Goal: Task Accomplishment & Management: Manage account settings

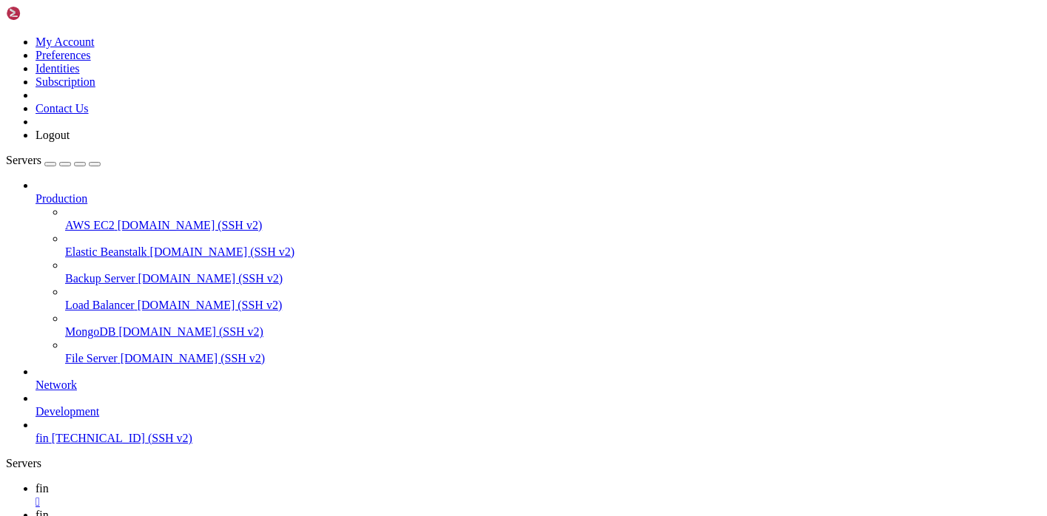
scroll to position [38, 0]
click at [96, 445] on span "[TECHNICAL_ID] (SSH v2)" at bounding box center [122, 438] width 141 height 13
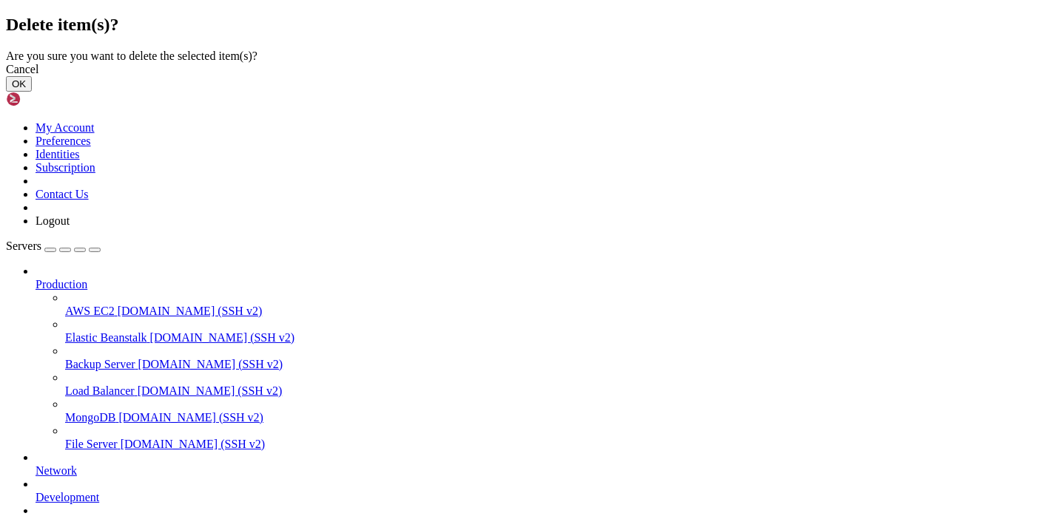
click at [6, 50] on icon at bounding box center [6, 50] width 0 height 0
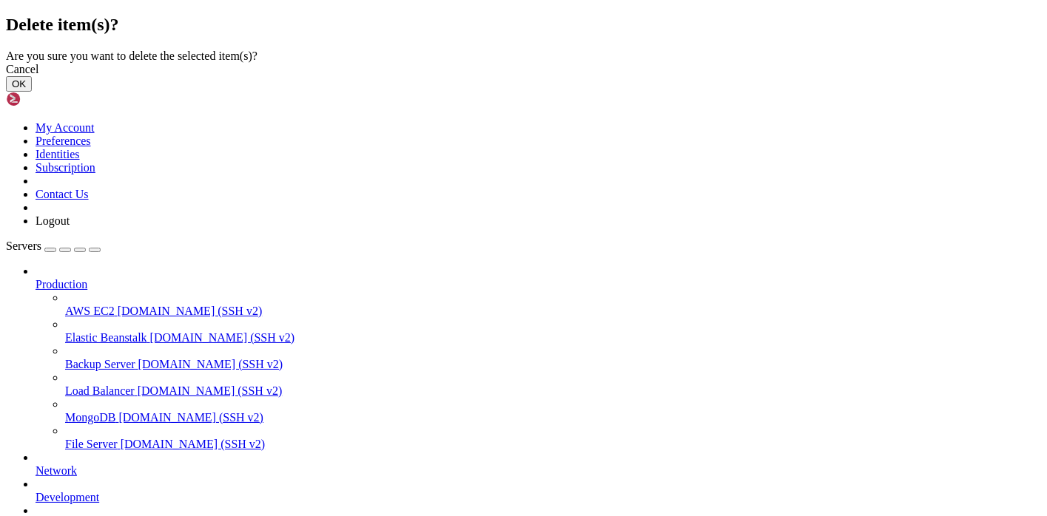
click at [32, 92] on button "OK" at bounding box center [19, 84] width 26 height 16
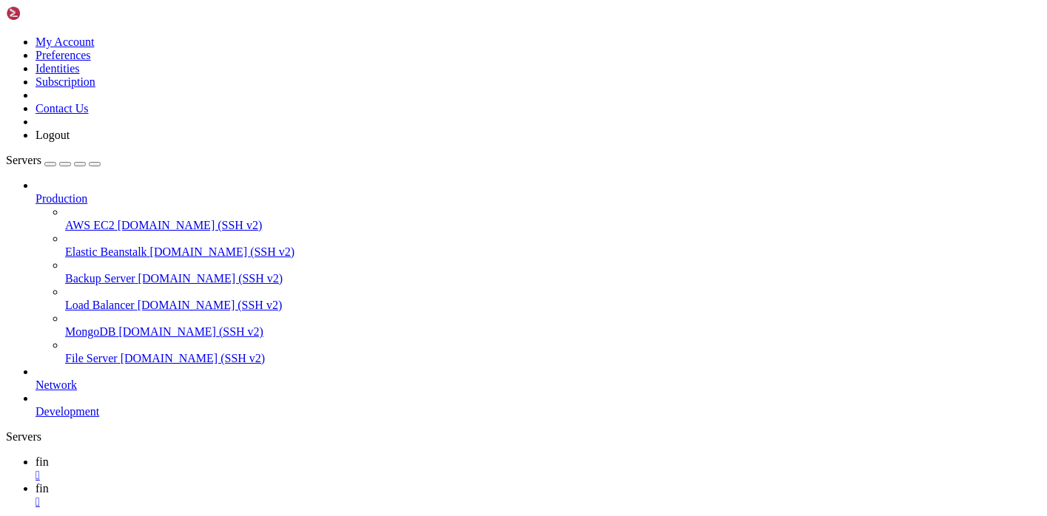
scroll to position [50, 0]
click at [50, 164] on div "button" at bounding box center [50, 164] width 0 height 0
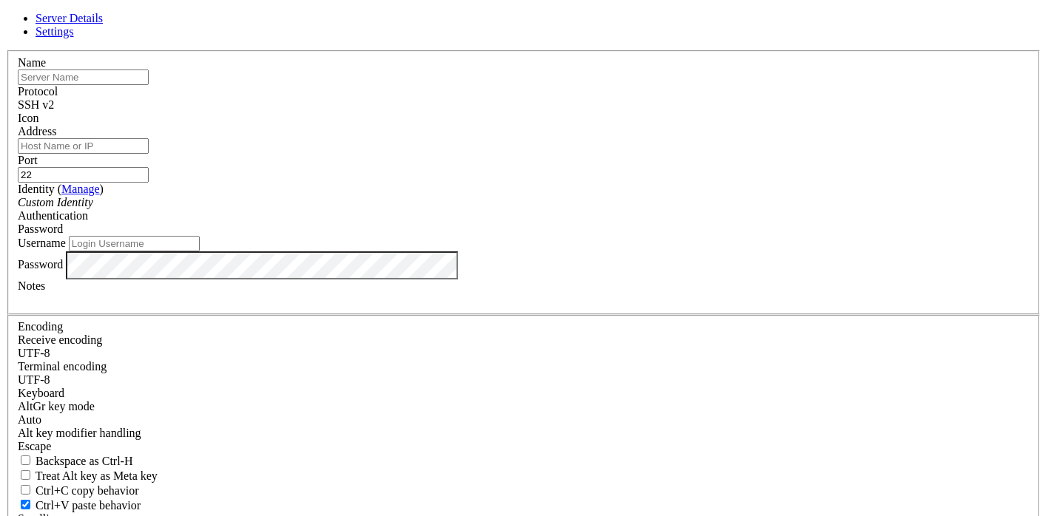
click at [6, 50] on link at bounding box center [6, 50] width 0 height 0
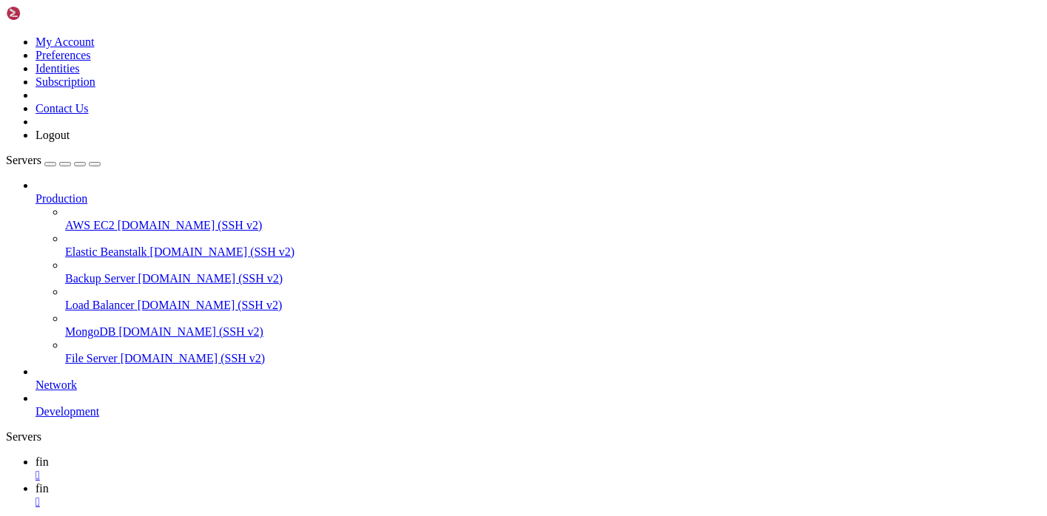
click at [6, 36] on link at bounding box center [6, 36] width 0 height 0
click at [26, 154] on link "Servers" at bounding box center [53, 160] width 95 height 13
click at [71, 419] on div "Production AWS EC2 [DOMAIN_NAME] (SSH v2) Elastic Beanstalk [DOMAIN_NAME] (SSH …" at bounding box center [523, 299] width 1035 height 240
click at [50, 164] on div "button" at bounding box center [50, 164] width 0 height 0
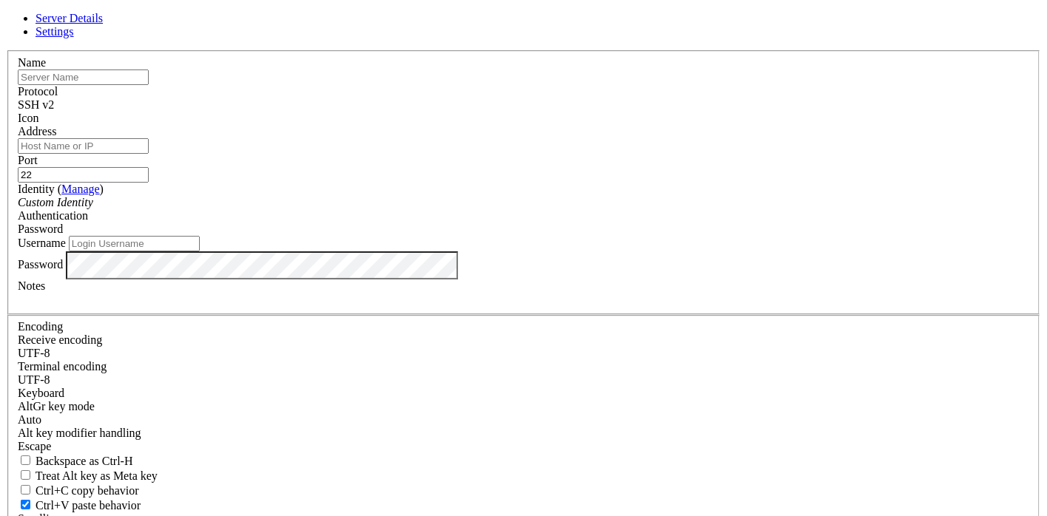
click at [149, 85] on input "text" at bounding box center [83, 78] width 131 height 16
type input "[PERSON_NAME]"
type input "fin vpn"
click at [149, 154] on input "Address" at bounding box center [83, 146] width 131 height 16
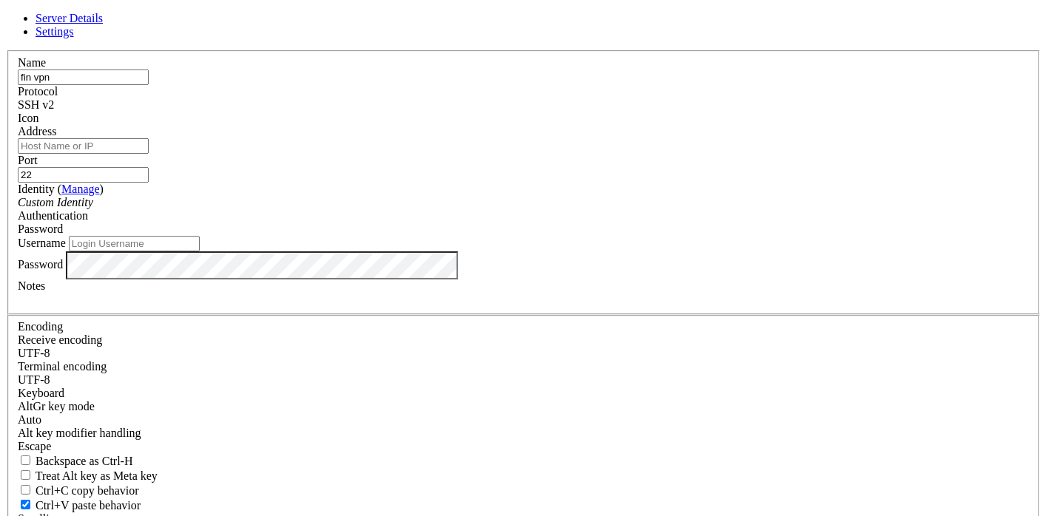
type input "[TECHNICAL_ID]"
click at [63, 233] on span "Password" at bounding box center [40, 229] width 45 height 13
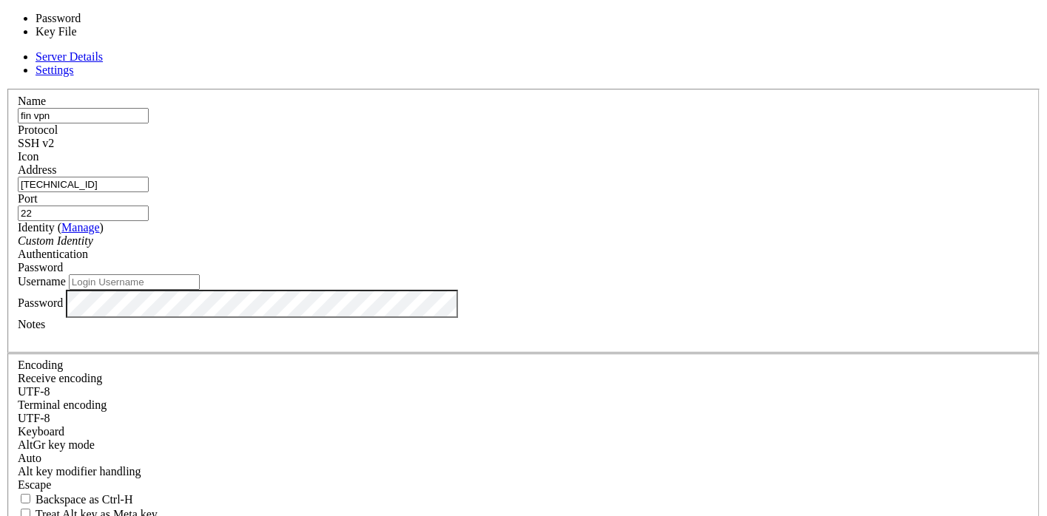
click at [66, 275] on label "Username" at bounding box center [42, 281] width 48 height 13
click at [200, 275] on input "Username" at bounding box center [134, 283] width 131 height 16
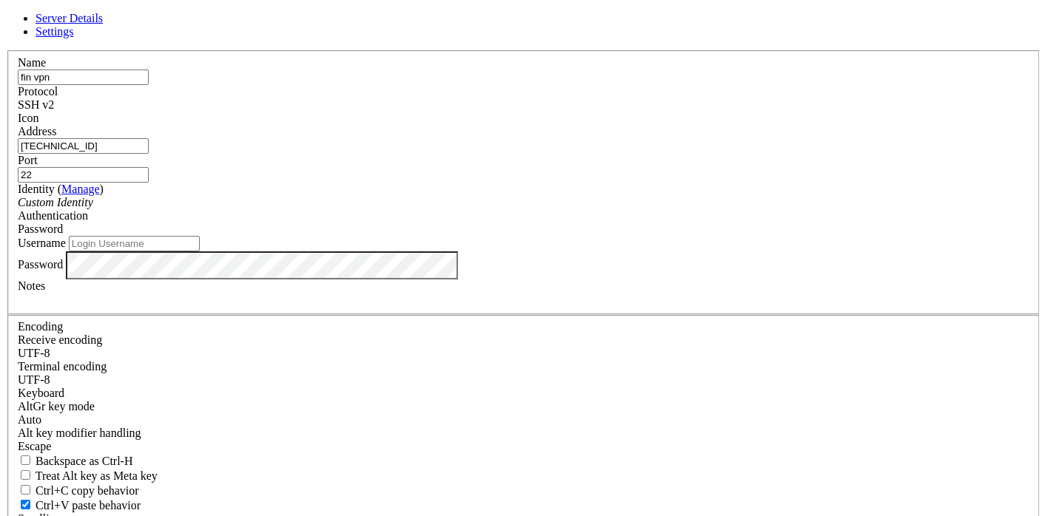
click at [200, 252] on input "Username" at bounding box center [134, 244] width 131 height 16
type input "root"
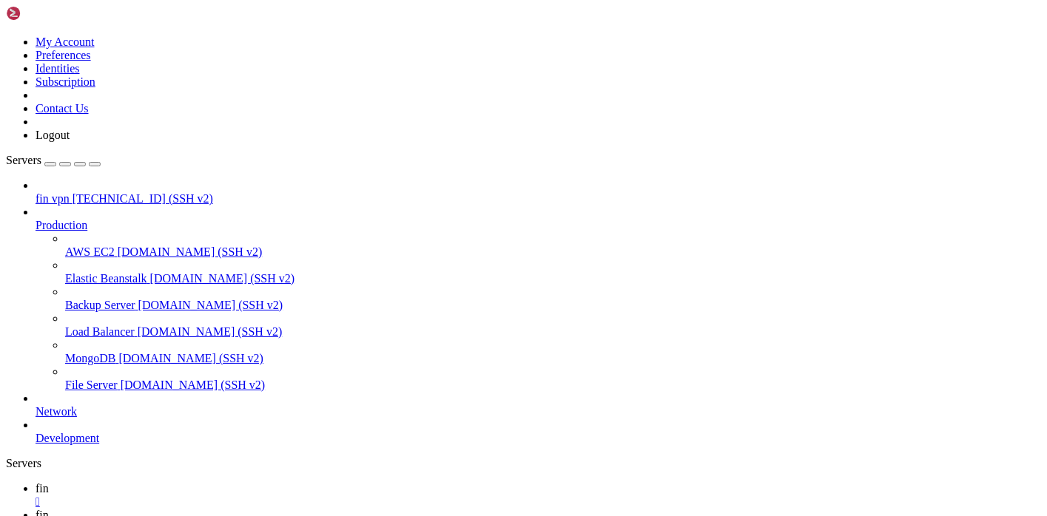
click at [70, 192] on span "fin vpn" at bounding box center [53, 198] width 34 height 13
click at [240, 482] on link "fin " at bounding box center [539, 495] width 1006 height 27
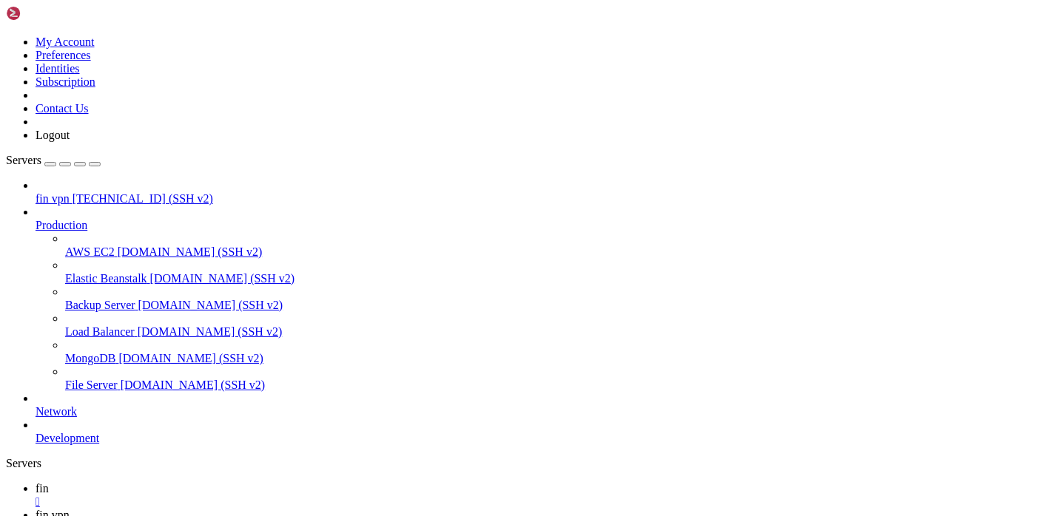
click at [239, 496] on div "" at bounding box center [539, 502] width 1006 height 13
type input "/root"
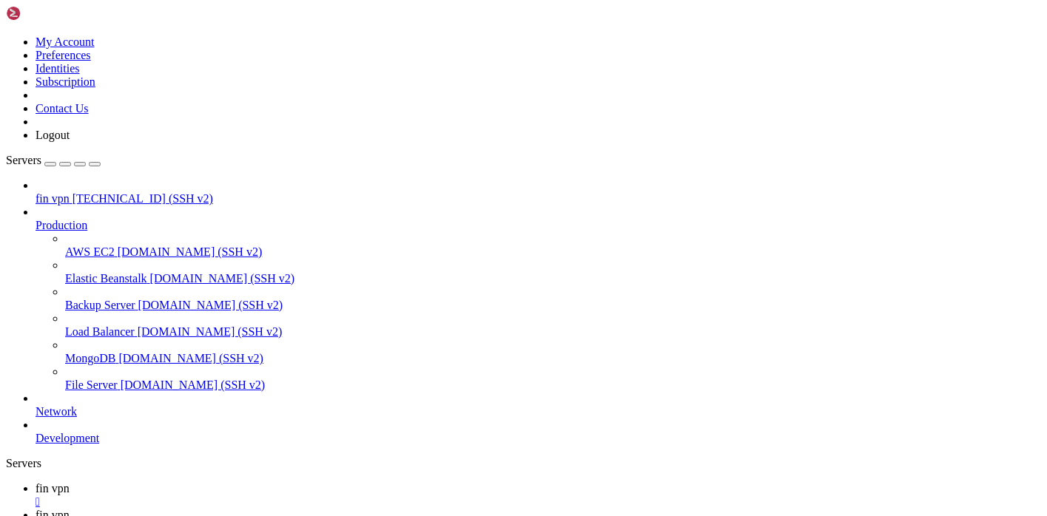
drag, startPoint x: 940, startPoint y: 101, endPoint x: 989, endPoint y: 98, distance: 48.9
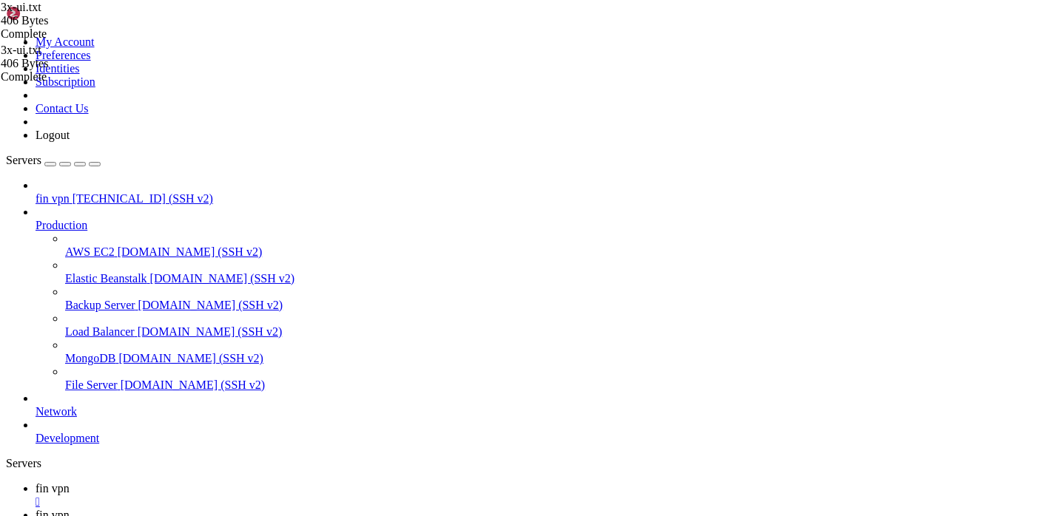
type textarea "Панель управления 3X-UI ([URL][DOMAIN_NAME]) доступна по следующим данным:\r\nС…"
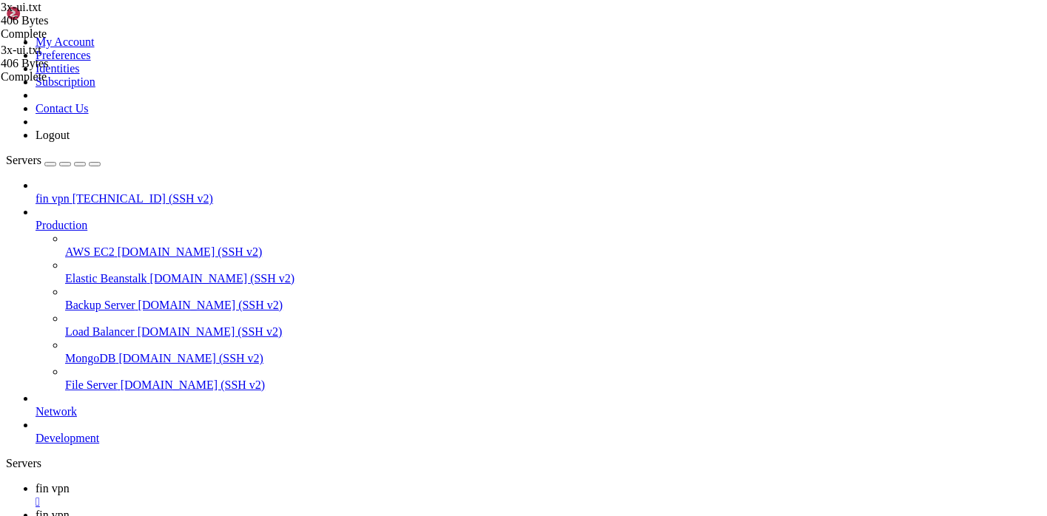
drag, startPoint x: 994, startPoint y: 103, endPoint x: 959, endPoint y: 104, distance: 35.5
type textarea "Панель управления 3X-UI ([URL][DOMAIN_NAME]) доступна по следующим данным:\r\nС…"
drag, startPoint x: 992, startPoint y: 98, endPoint x: 966, endPoint y: 103, distance: 26.4
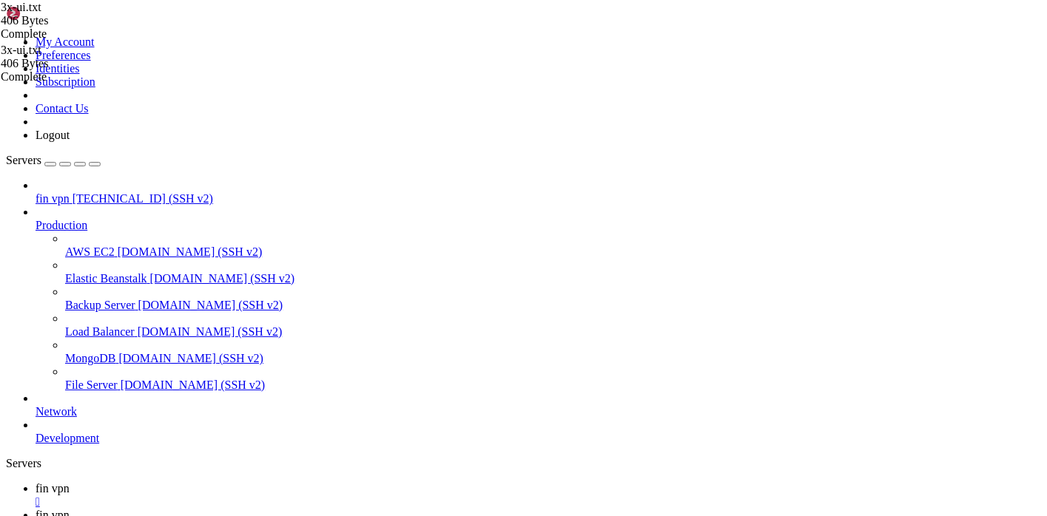
drag, startPoint x: 940, startPoint y: 101, endPoint x: 967, endPoint y: 99, distance: 26.7
type textarea "Панель управления 3X-UI ([URL][DOMAIN_NAME]) доступна по следующим данным:\r\nС…"
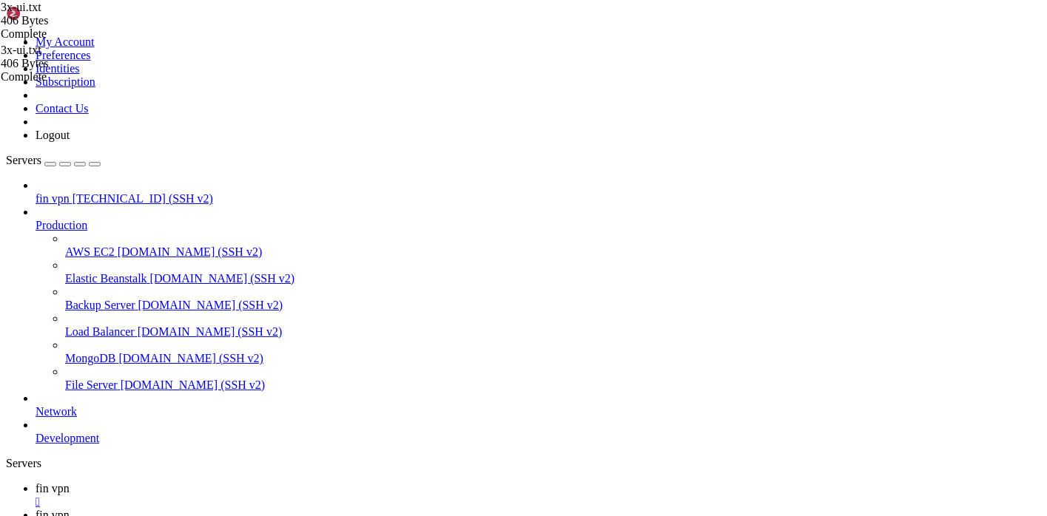
drag, startPoint x: 939, startPoint y: 102, endPoint x: 992, endPoint y: 99, distance: 52.6
type textarea "Панель управления 3X-UI ([URL][DOMAIN_NAME]) доступна по следующим данным:\r\nС…"
